Goal: Transaction & Acquisition: Purchase product/service

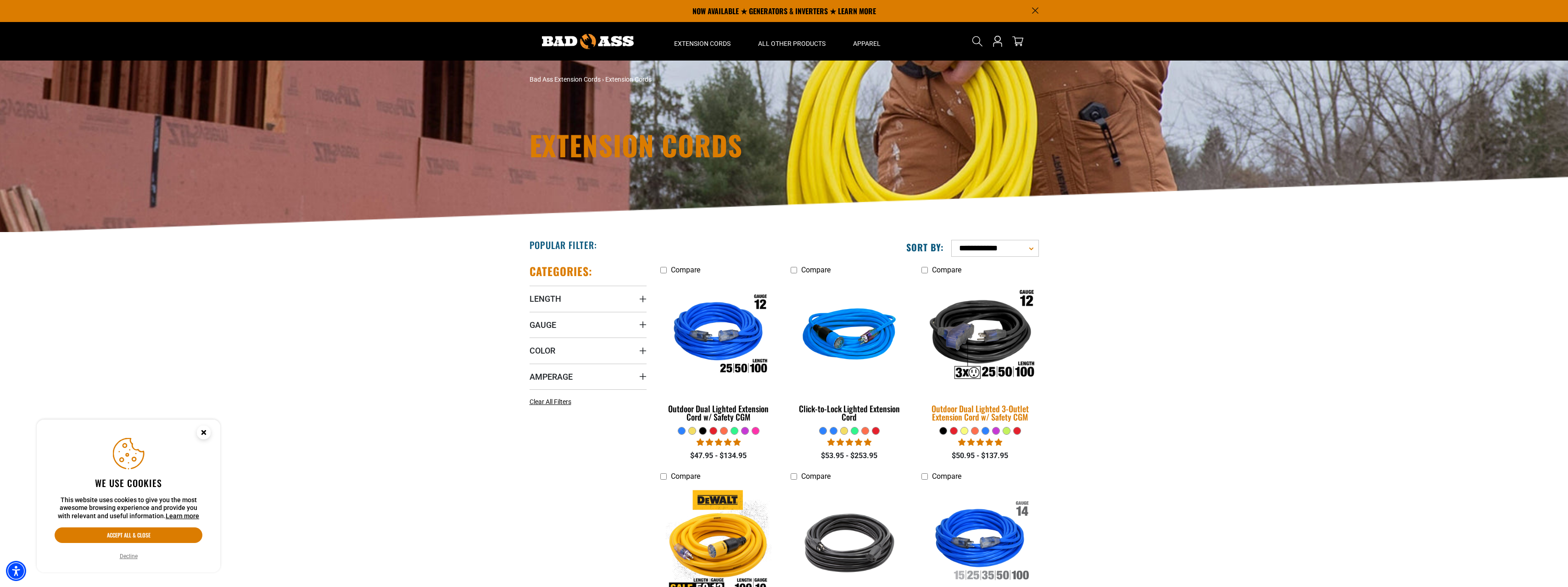
click at [979, 348] on img at bounding box center [979, 336] width 129 height 117
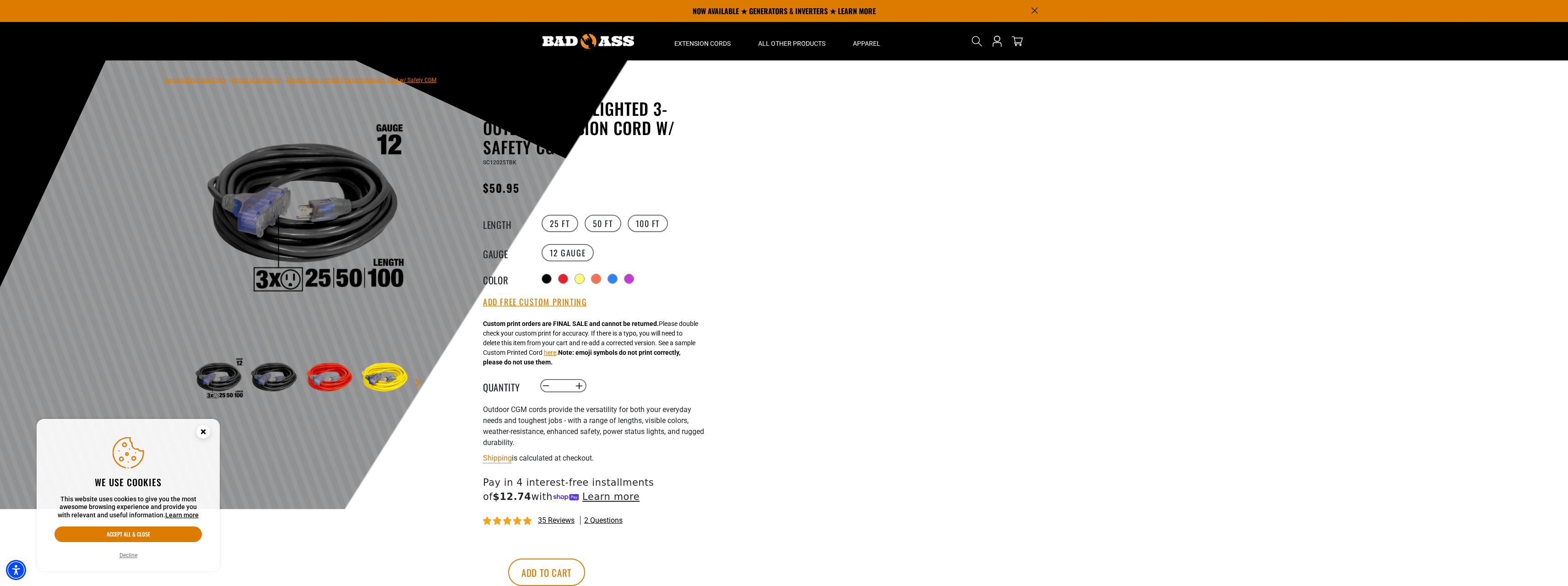
click at [862, 316] on div at bounding box center [784, 285] width 1568 height 449
click at [501, 225] on legend "Length" at bounding box center [506, 223] width 46 height 12
drag, startPoint x: 501, startPoint y: 225, endPoint x: 627, endPoint y: 223, distance: 126.0
click at [600, 224] on label "50 FT" at bounding box center [603, 224] width 37 height 18
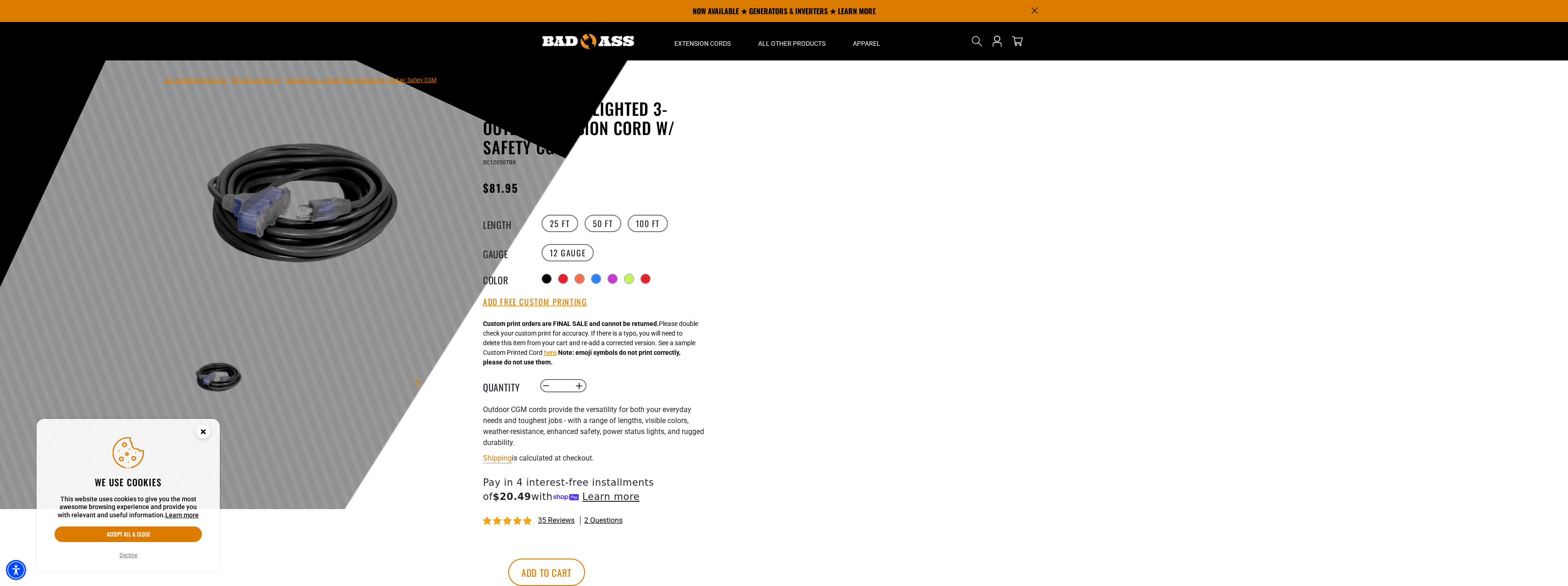
click at [643, 226] on label "100 FT" at bounding box center [648, 224] width 40 height 18
click at [564, 256] on label "12 Gauge" at bounding box center [568, 253] width 52 height 18
click at [591, 226] on label "50 FT" at bounding box center [603, 224] width 37 height 18
click at [548, 228] on label "25 FT" at bounding box center [560, 224] width 37 height 18
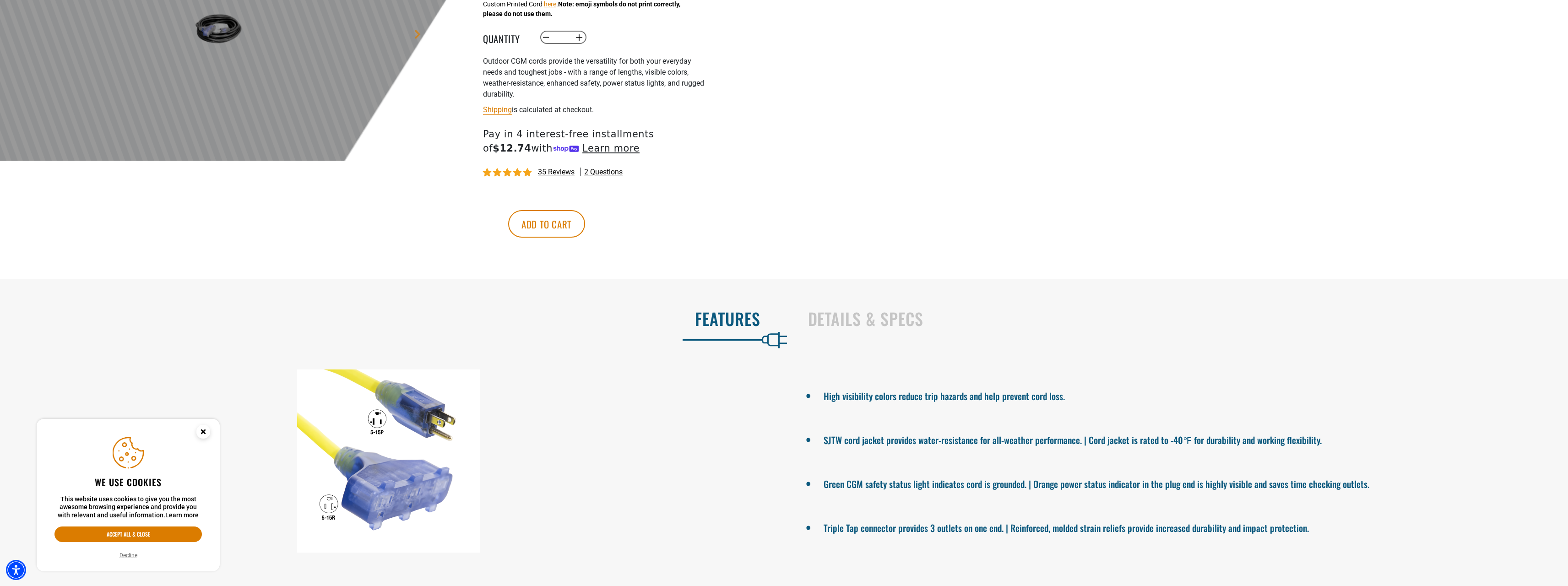
scroll to position [366, 0]
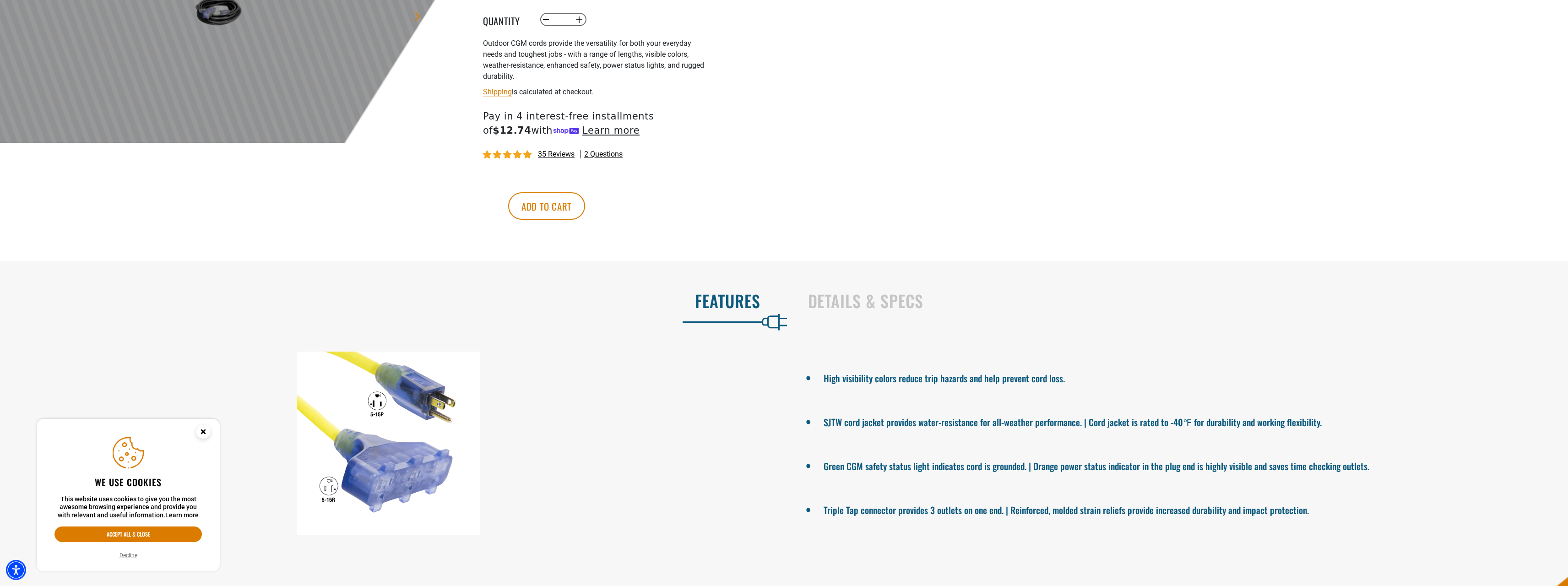
click at [585, 200] on button "Add to cart" at bounding box center [547, 205] width 77 height 27
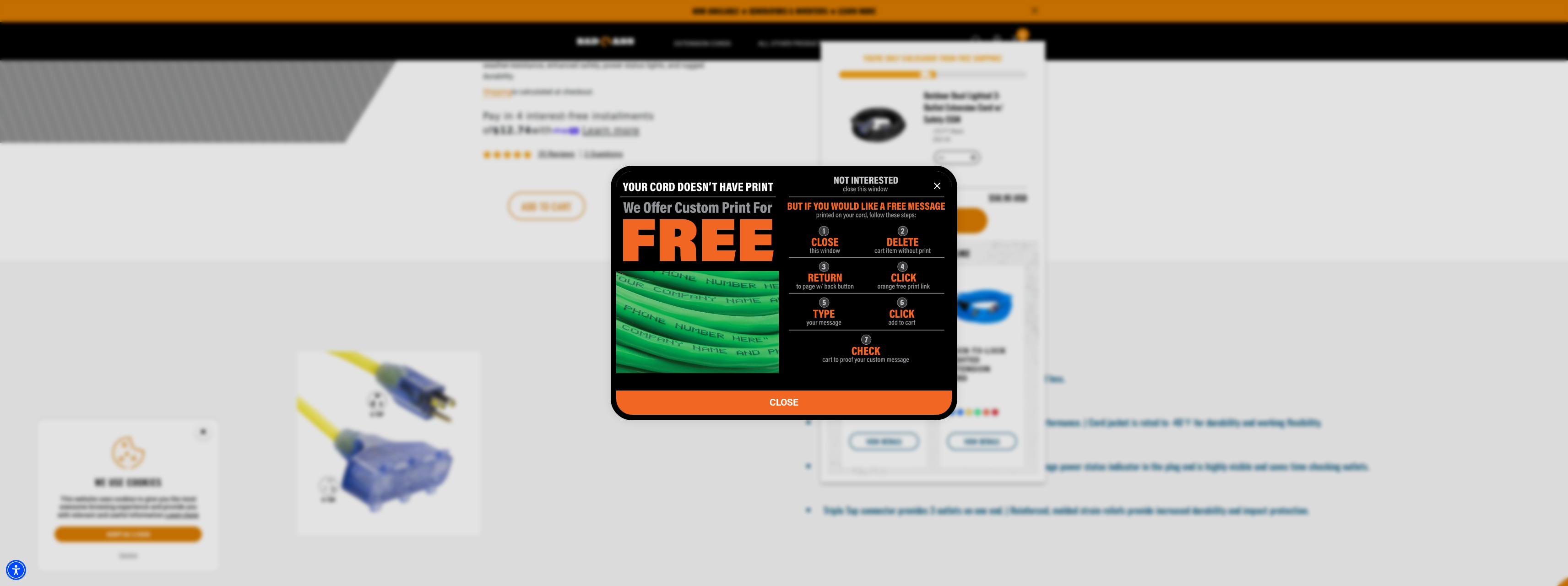
click at [934, 189] on icon "information" at bounding box center [937, 185] width 11 height 11
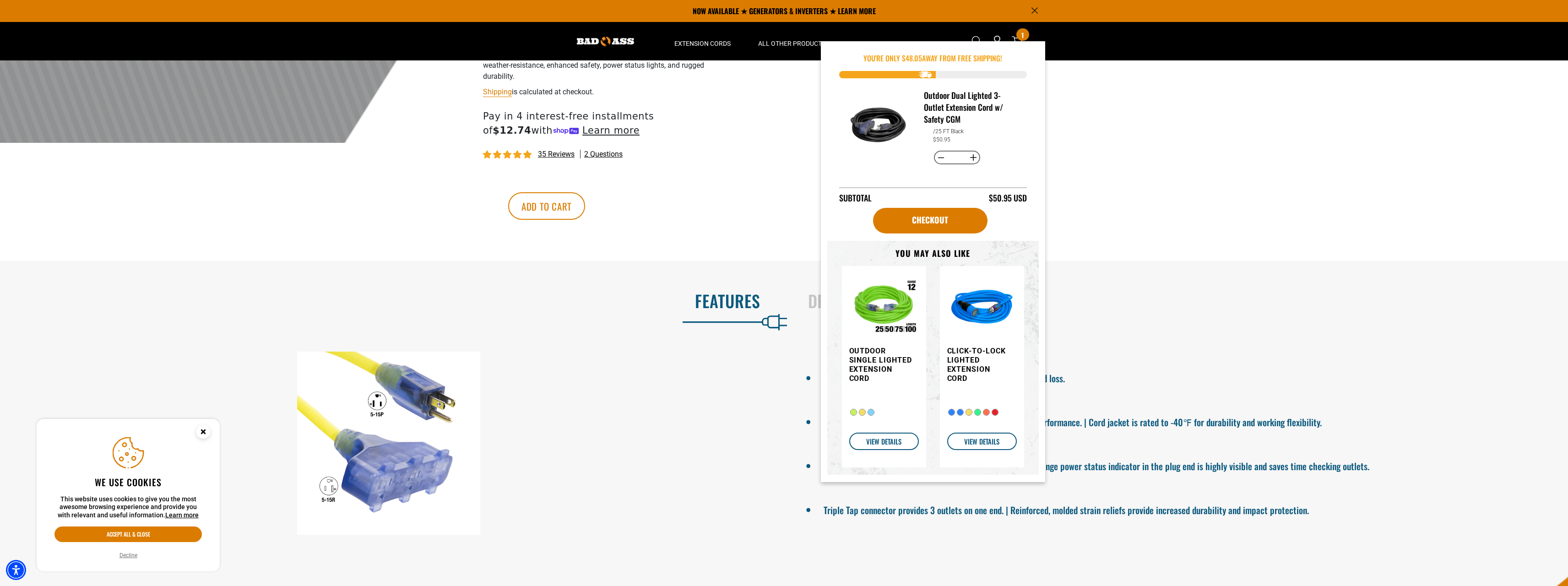
scroll to position [229, 0]
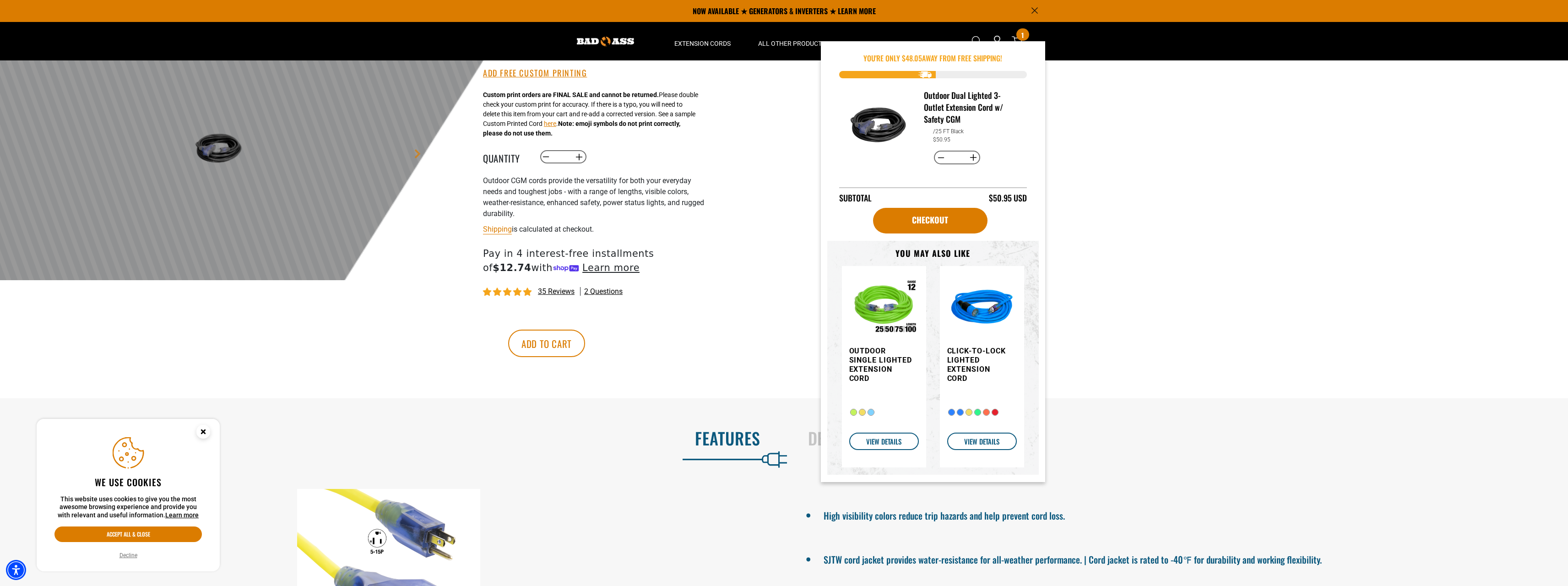
click at [940, 160] on button "Decrease quantity for Outdoor Dual Lighted 3-Outlet Extension Cord w/ Safety CGM" at bounding box center [941, 157] width 14 height 16
type input "*"
click at [785, 154] on div at bounding box center [784, 56] width 1568 height 449
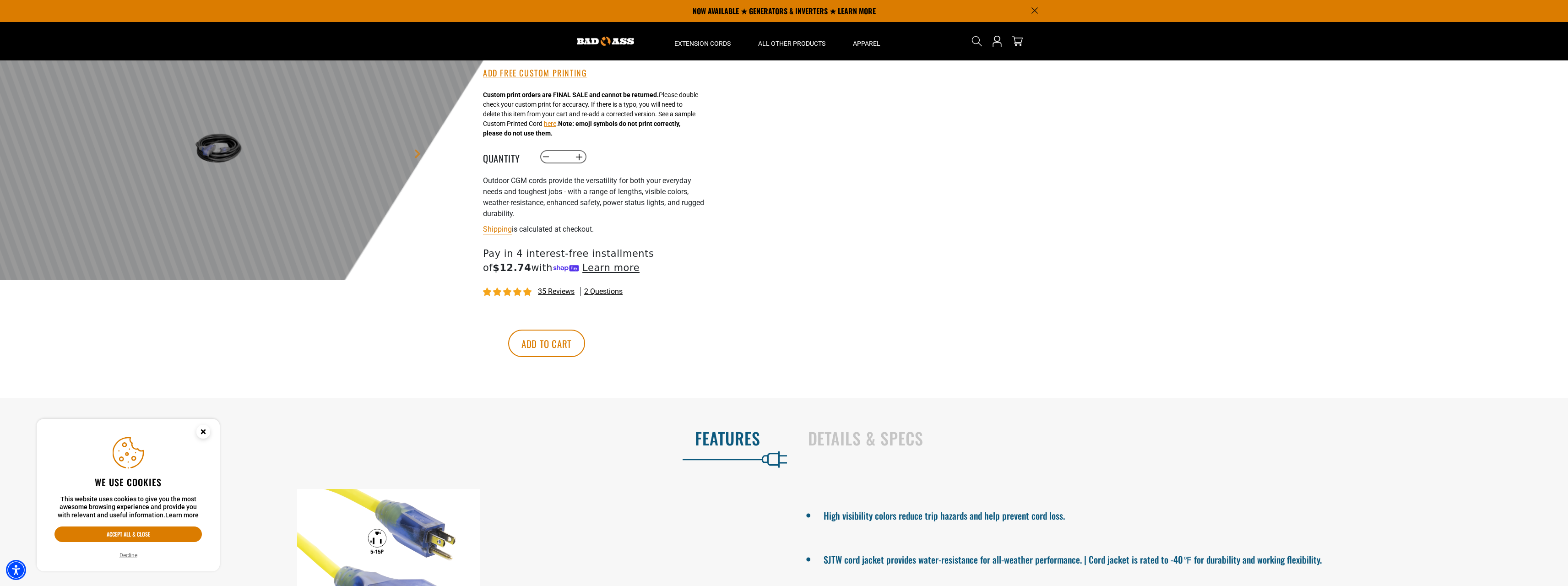
click at [843, 13] on p "NOW AVAILABLE ★ GENERATORS & INVERTERS ★ LEARN MORE" at bounding box center [785, 11] width 508 height 22
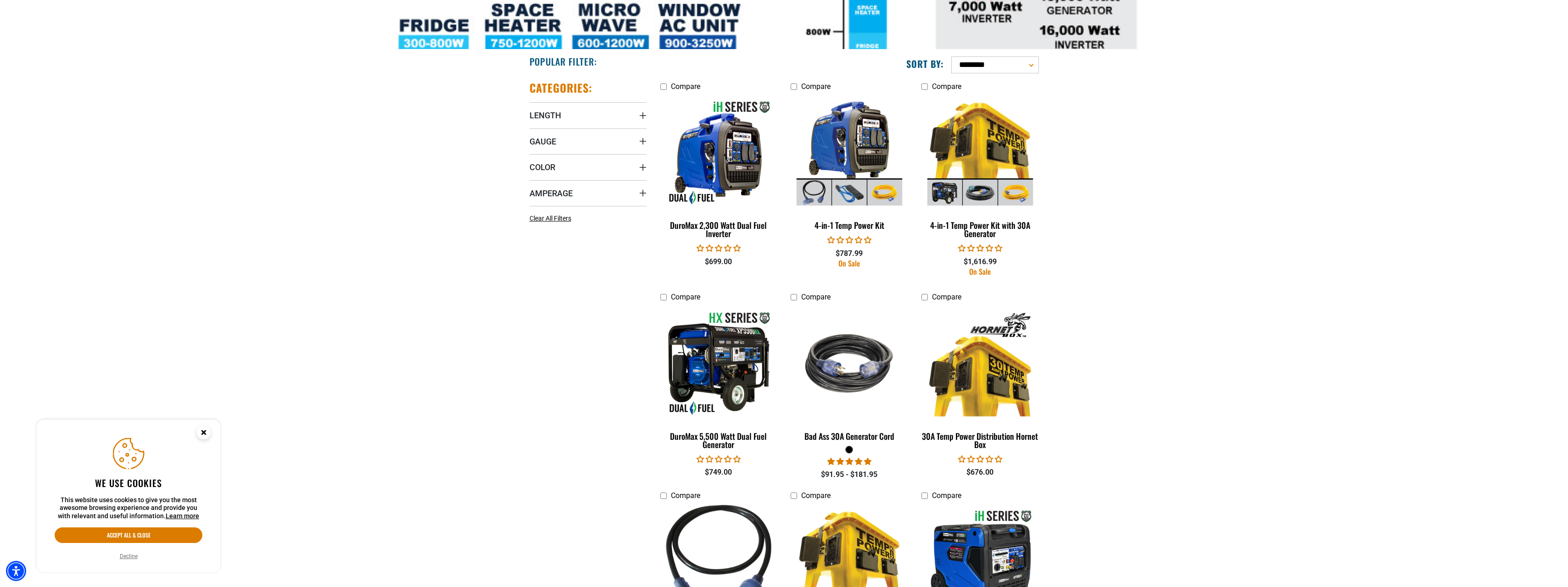
scroll to position [688, 0]
